Goal: Find contact information: Find contact information

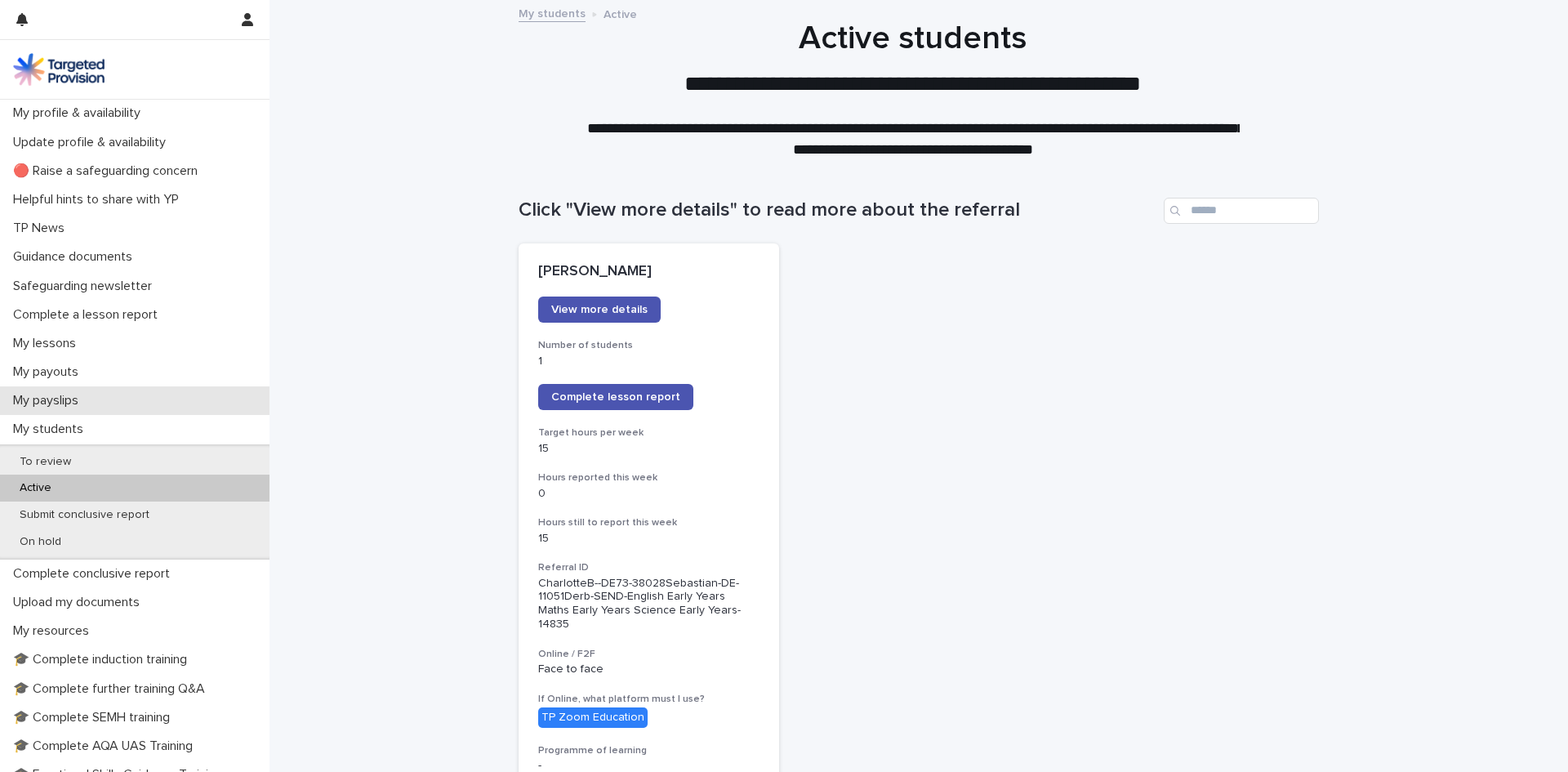
click at [91, 402] on p "My payslips" at bounding box center [50, 401] width 85 height 16
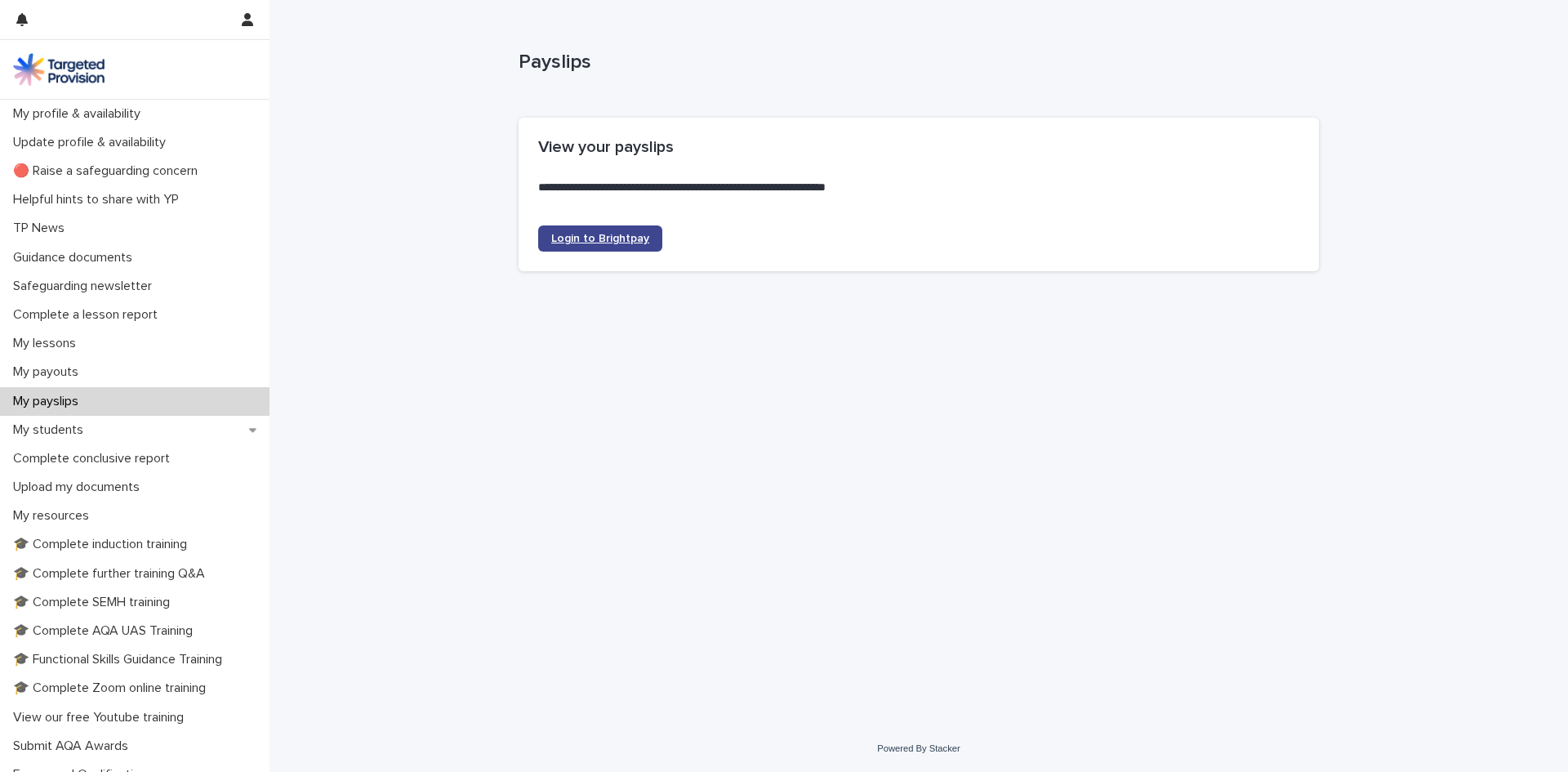
click at [570, 241] on span "Login to Brightpay" at bounding box center [600, 238] width 98 height 11
click at [139, 284] on p "Safeguarding newsletter" at bounding box center [86, 287] width 159 height 16
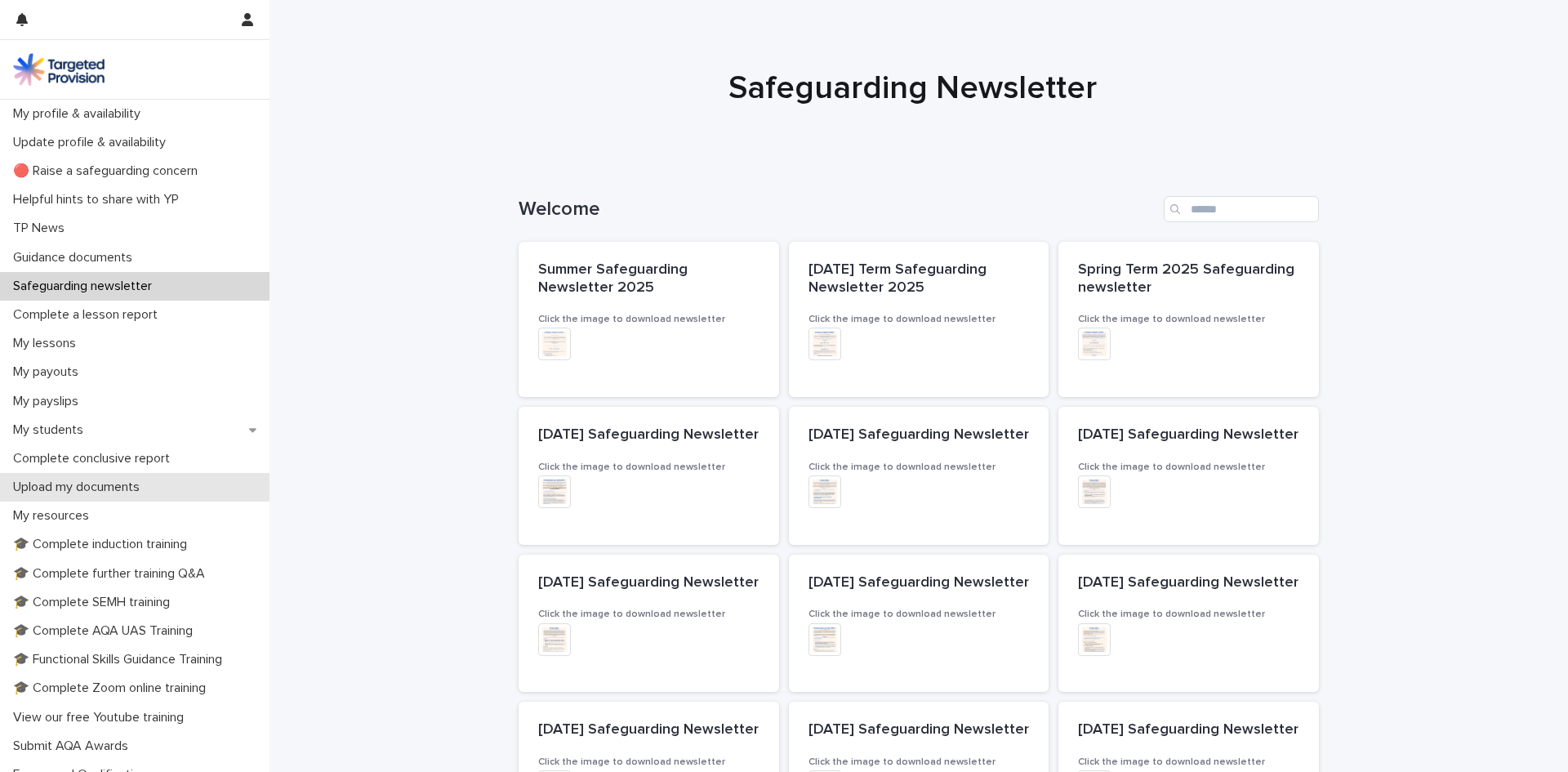
click at [135, 484] on p "Upload my documents" at bounding box center [80, 487] width 146 height 16
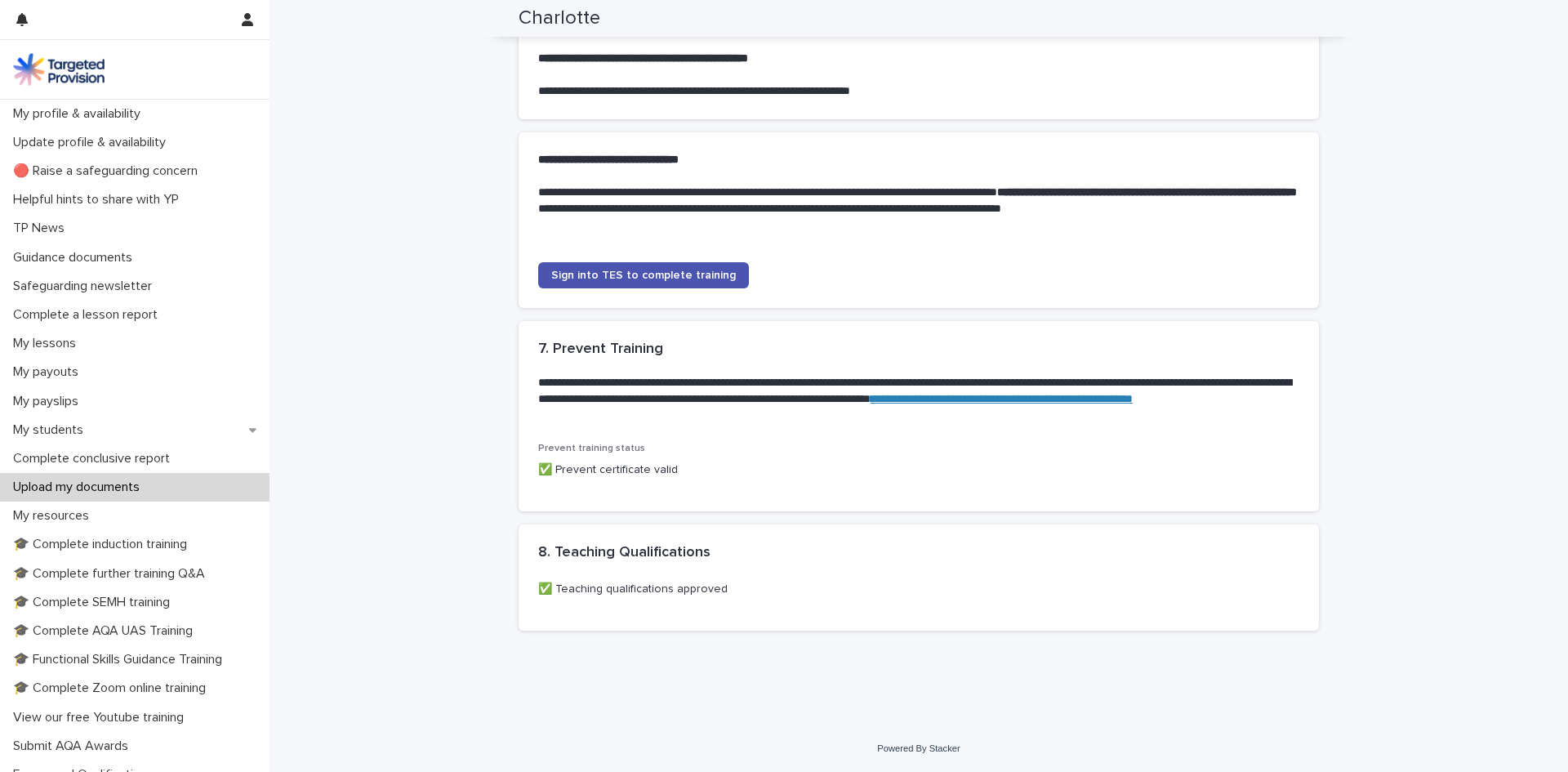
scroll to position [897, 0]
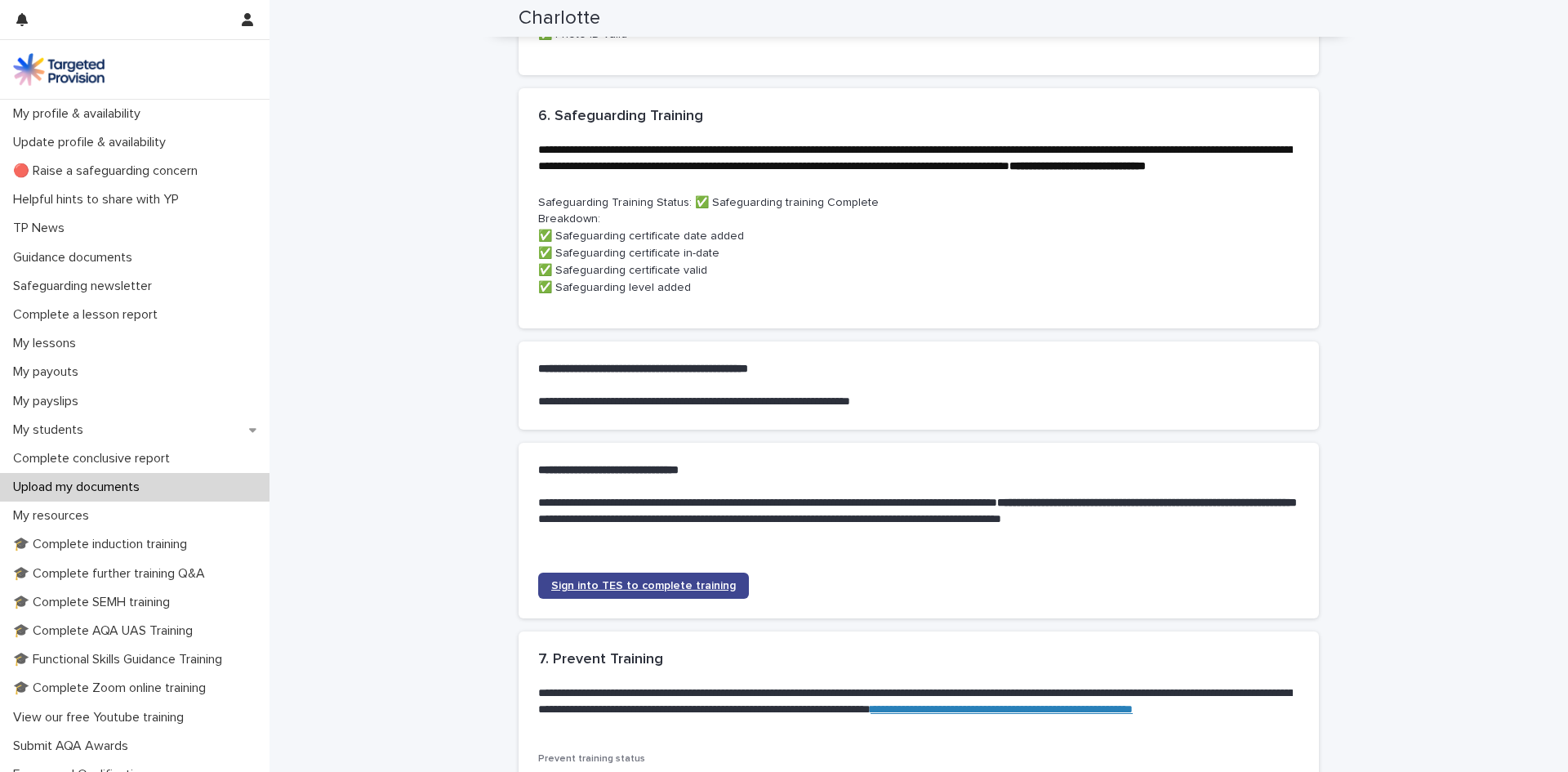
click at [652, 592] on span "Sign into TES to complete training" at bounding box center [644, 586] width 185 height 11
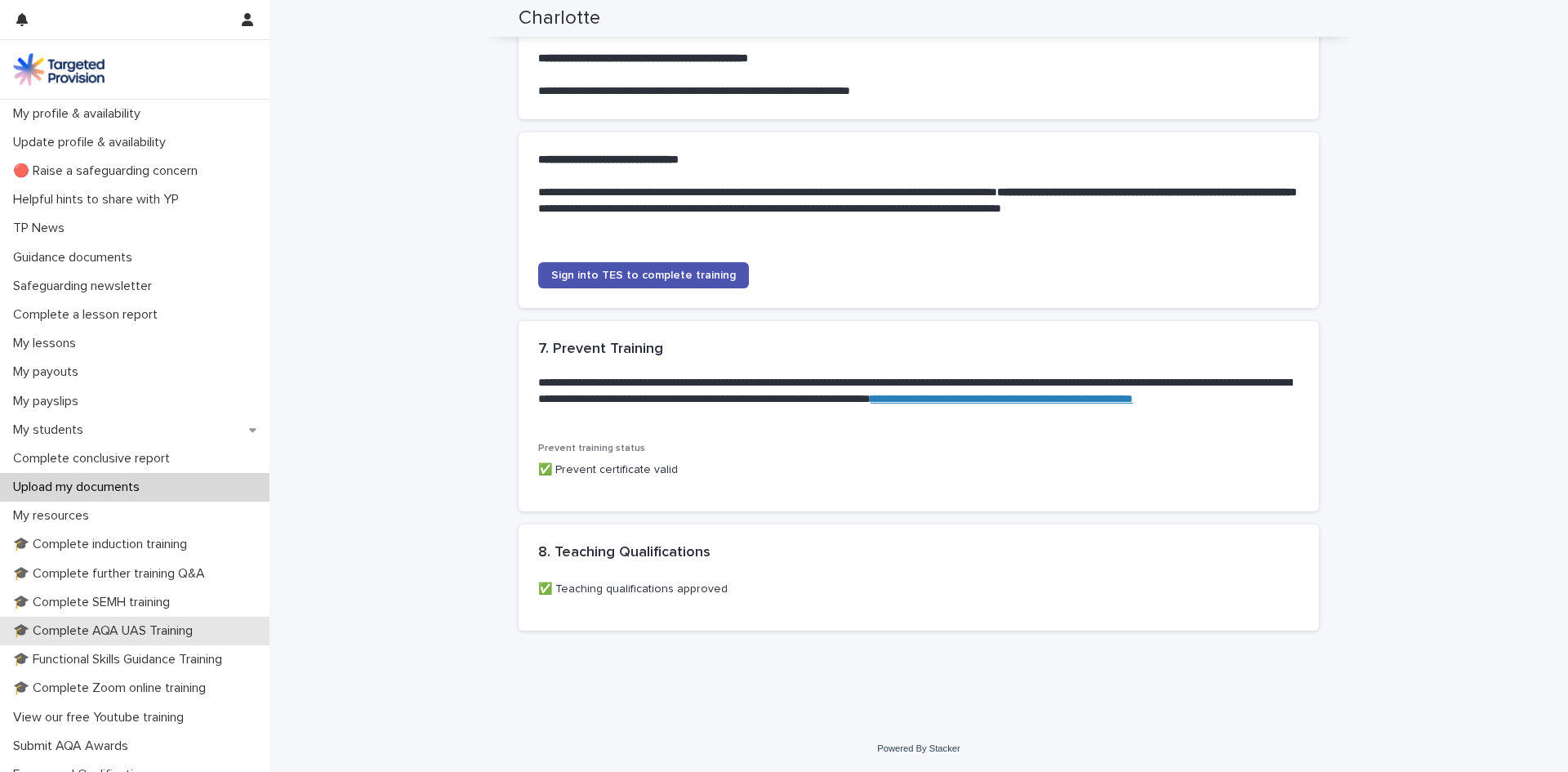
scroll to position [161, 0]
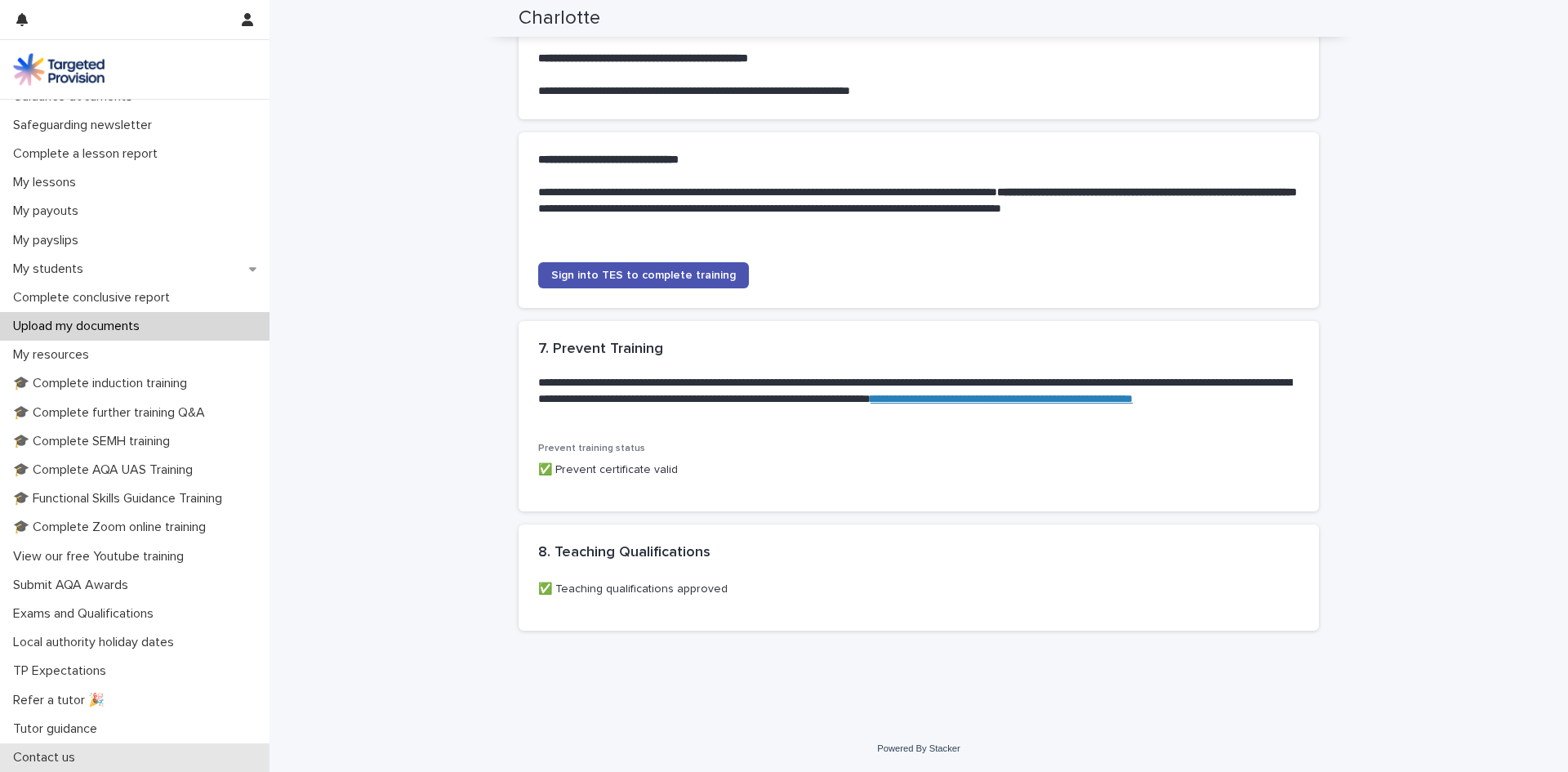
click at [144, 751] on div "Contact us" at bounding box center [134, 757] width 269 height 29
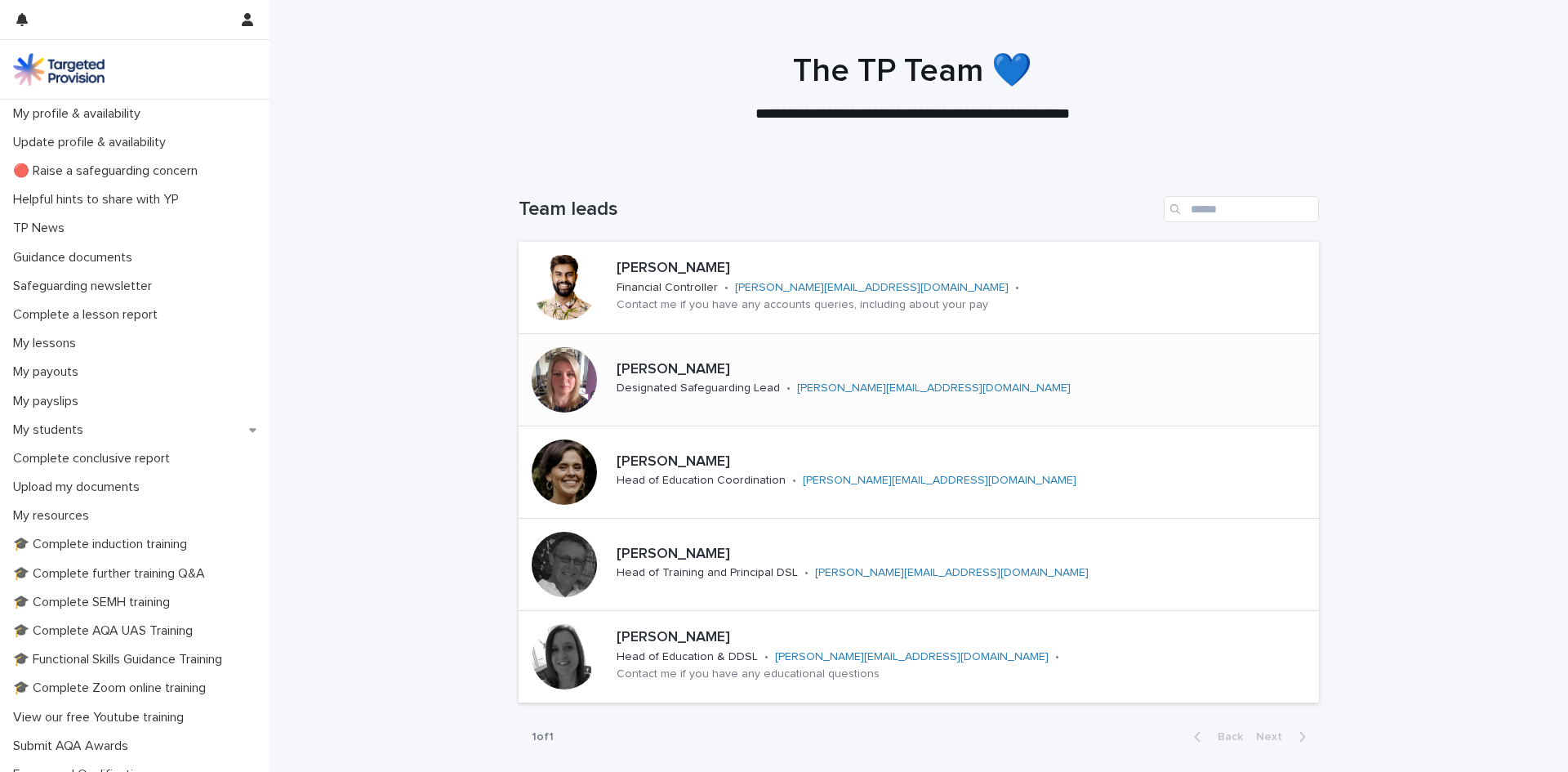
click at [797, 384] on link "[PERSON_NAME][EMAIL_ADDRESS][DOMAIN_NAME]" at bounding box center [934, 388] width 274 height 11
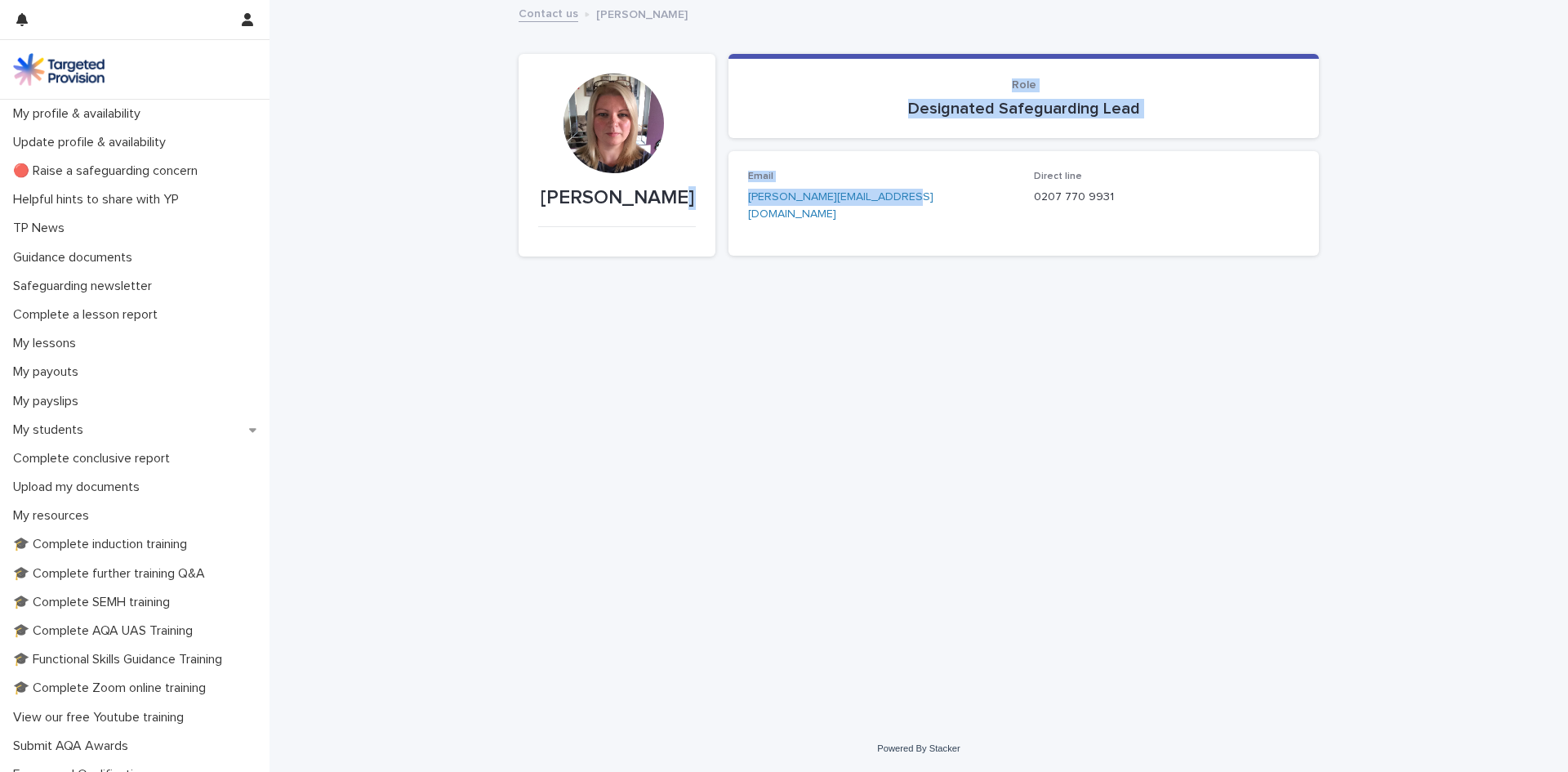
drag, startPoint x: 843, startPoint y: 196, endPoint x: 707, endPoint y: 207, distance: 136.4
click at [707, 207] on div "[PERSON_NAME] Sorry, there was an error saving your record. Please try again. P…" at bounding box center [918, 151] width 801 height 234
click at [836, 207] on div "Email [PERSON_NAME][EMAIL_ADDRESS][DOMAIN_NAME]" at bounding box center [882, 203] width 267 height 65
drag, startPoint x: 908, startPoint y: 192, endPoint x: 748, endPoint y: 207, distance: 160.7
click at [748, 207] on div "Email [PERSON_NAME][EMAIL_ADDRESS][DOMAIN_NAME]" at bounding box center [882, 203] width 267 height 65
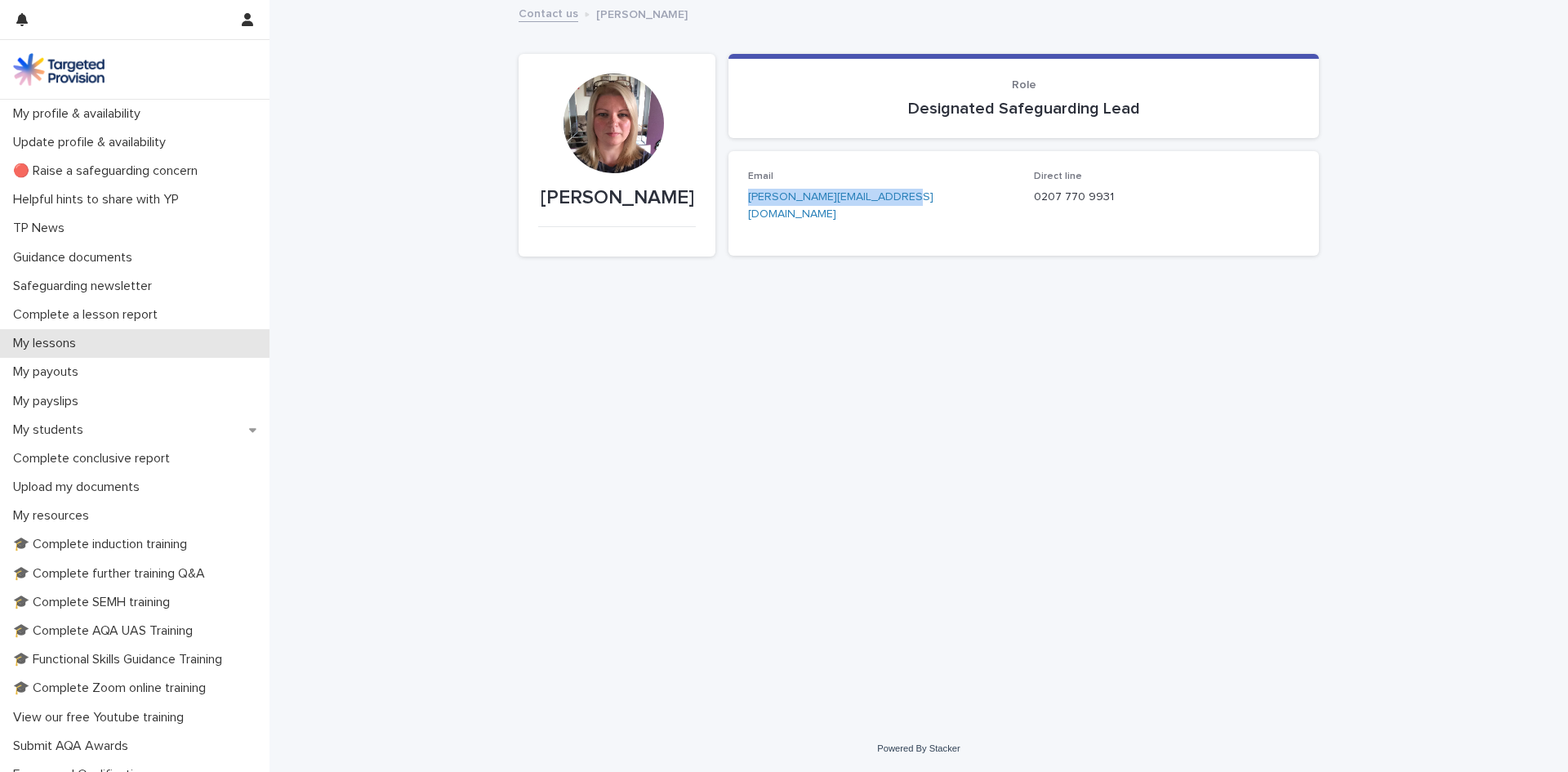
scroll to position [82, 0]
